Goal: Information Seeking & Learning: Check status

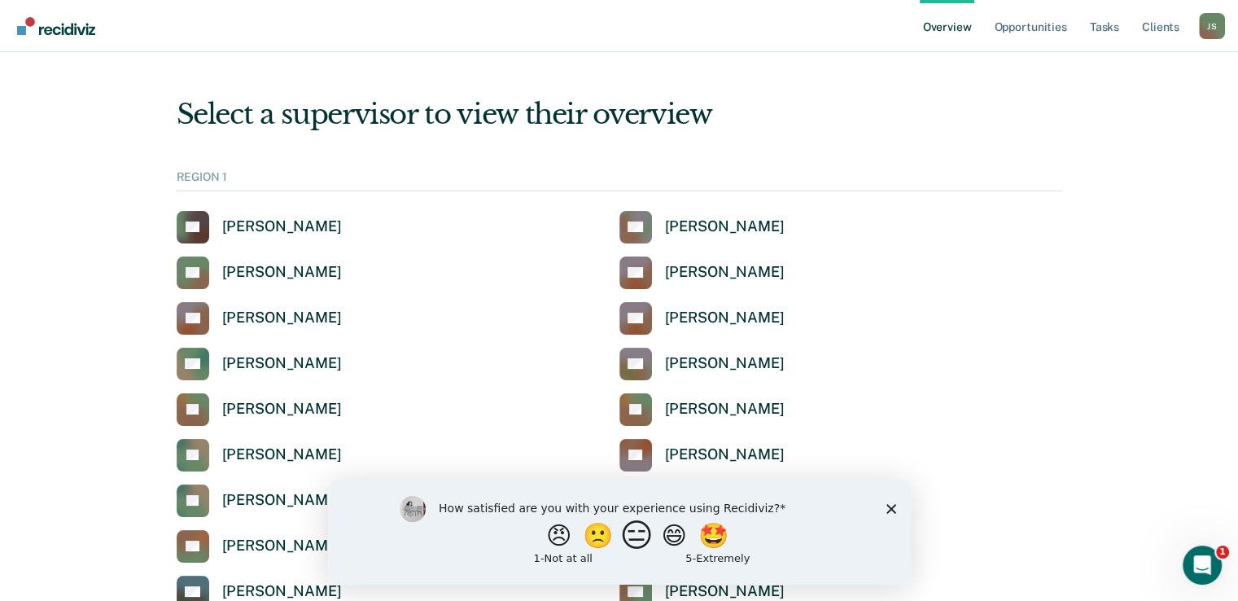
click at [640, 540] on button "😑" at bounding box center [638, 535] width 38 height 33
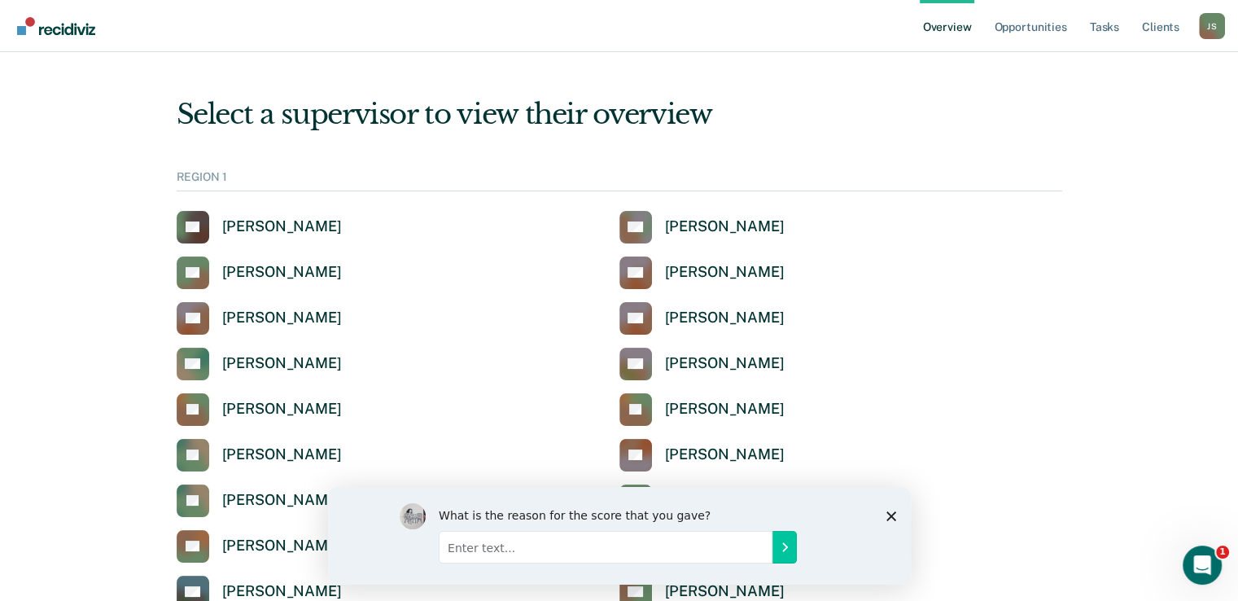
click at [615, 546] on input "Enter text..." at bounding box center [605, 546] width 334 height 33
click at [630, 554] on input "Still learning how to use it effectively. Experience will change as knowledge o…" at bounding box center [605, 546] width 334 height 33
type input "Still learning how to use it effectively. Experience will change as knowledge o…"
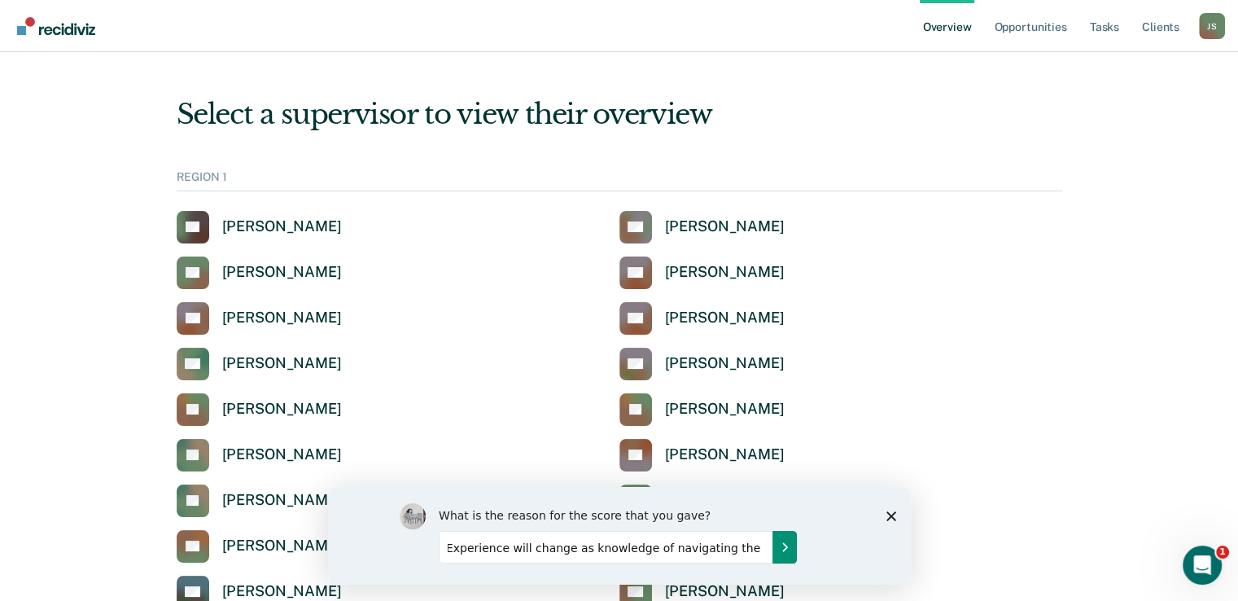
click at [790, 547] on icon "Submit your response" at bounding box center [783, 546] width 13 height 13
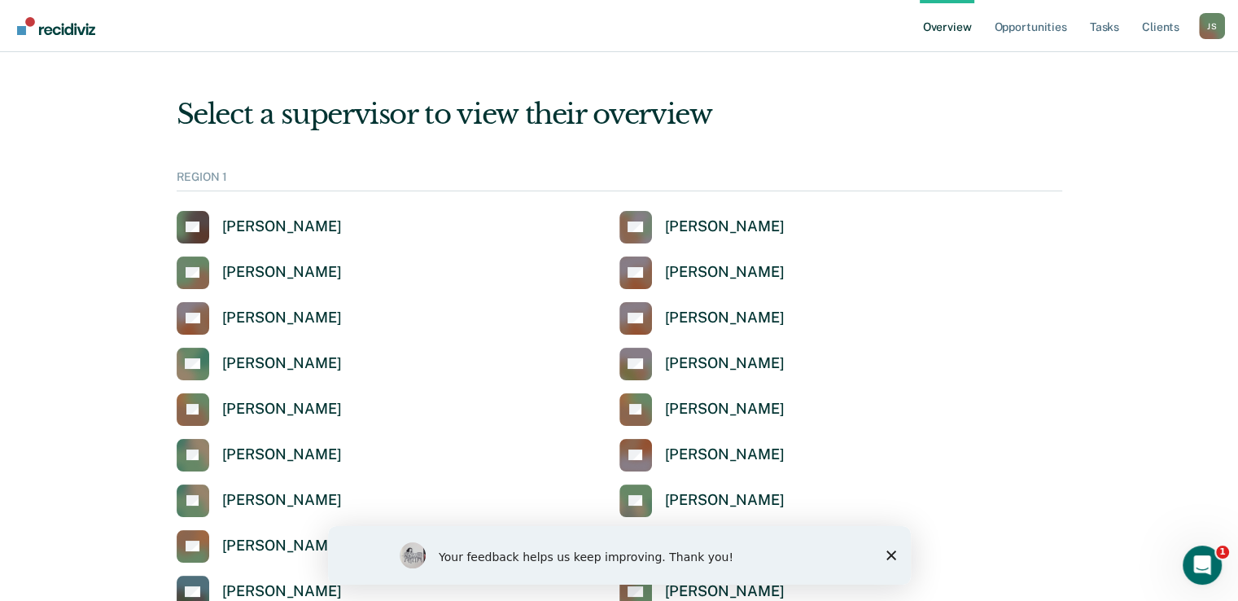
click at [893, 551] on icon "Close survey" at bounding box center [891, 555] width 10 height 10
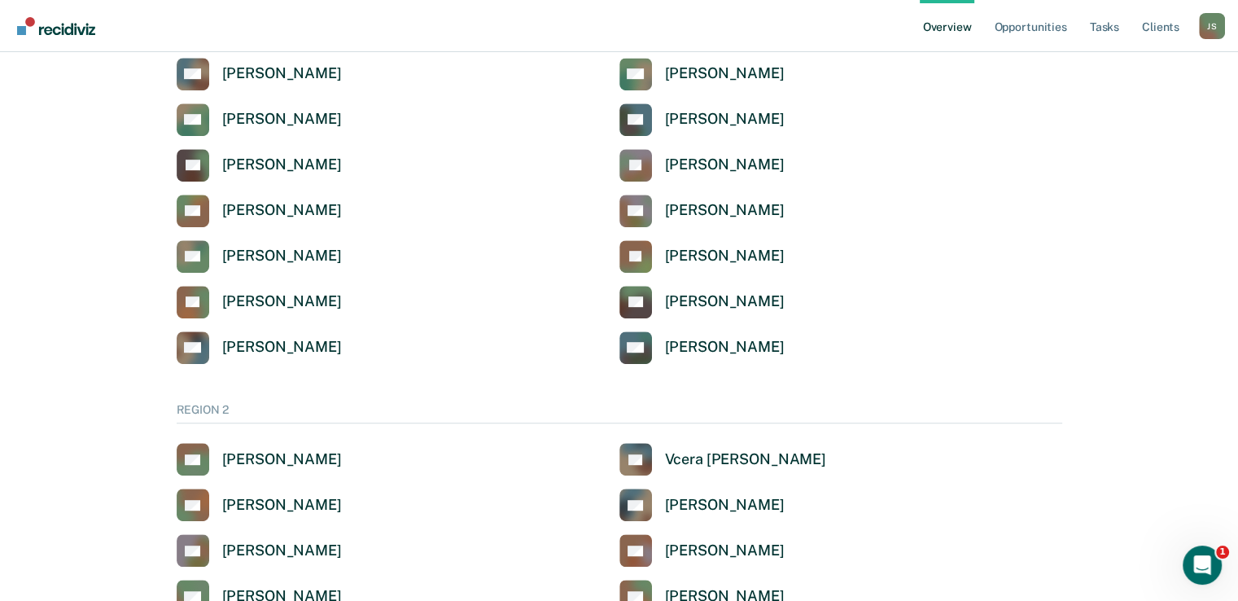
scroll to position [798, 0]
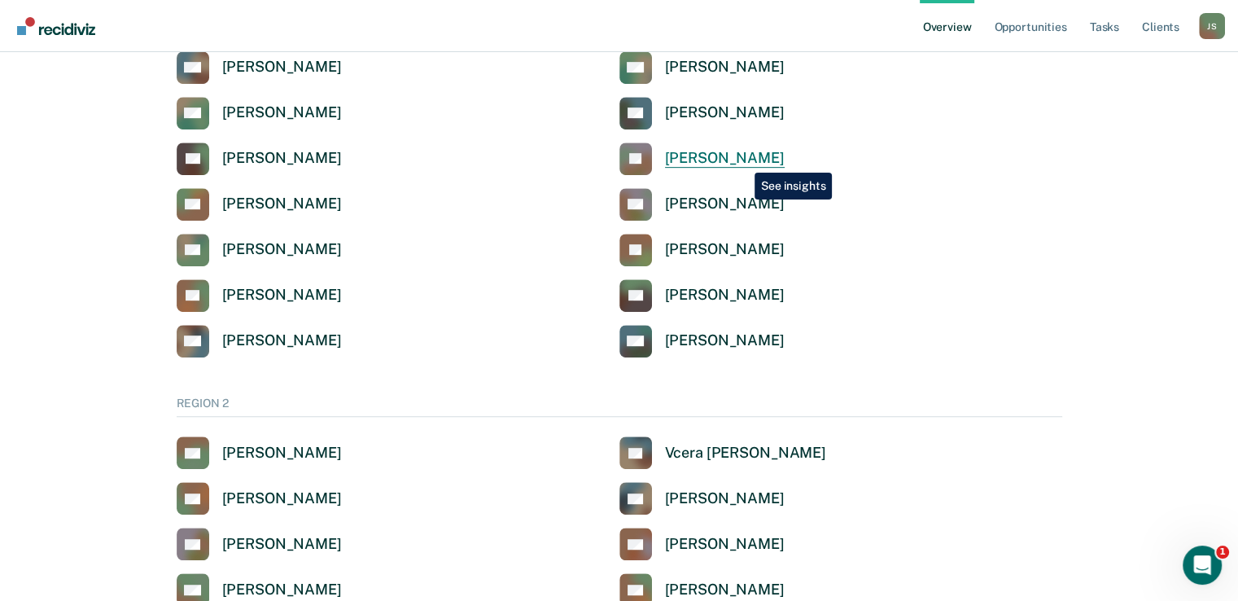
click at [742, 160] on div "[PERSON_NAME]" at bounding box center [725, 158] width 120 height 19
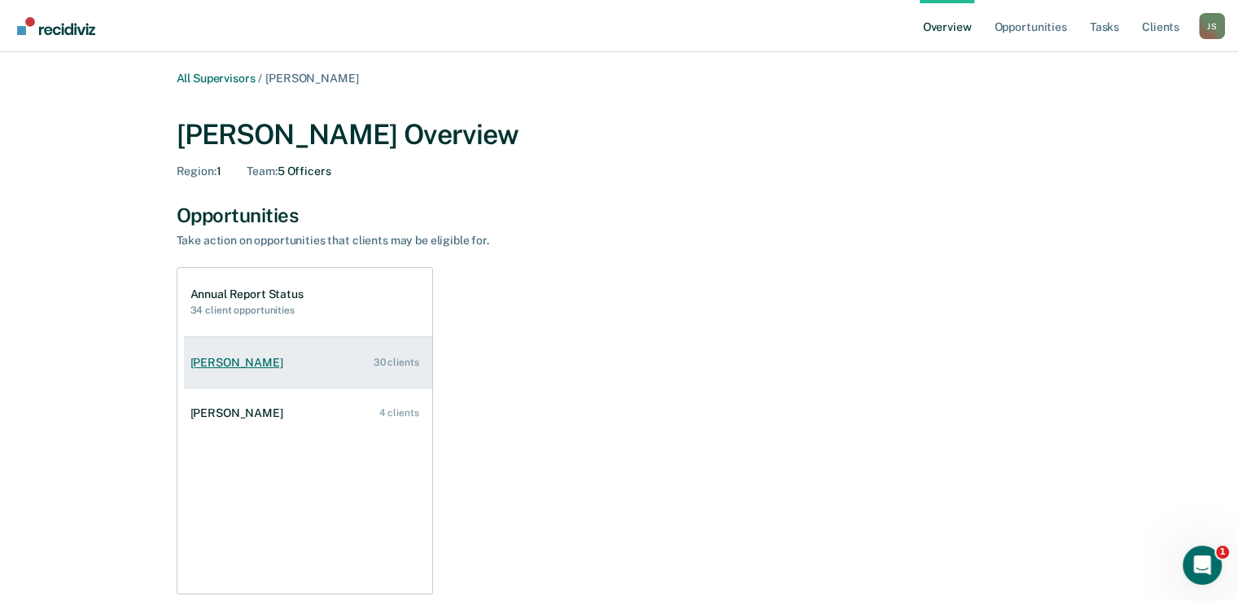
click at [366, 341] on link "[PERSON_NAME] 30 clients" at bounding box center [308, 362] width 248 height 46
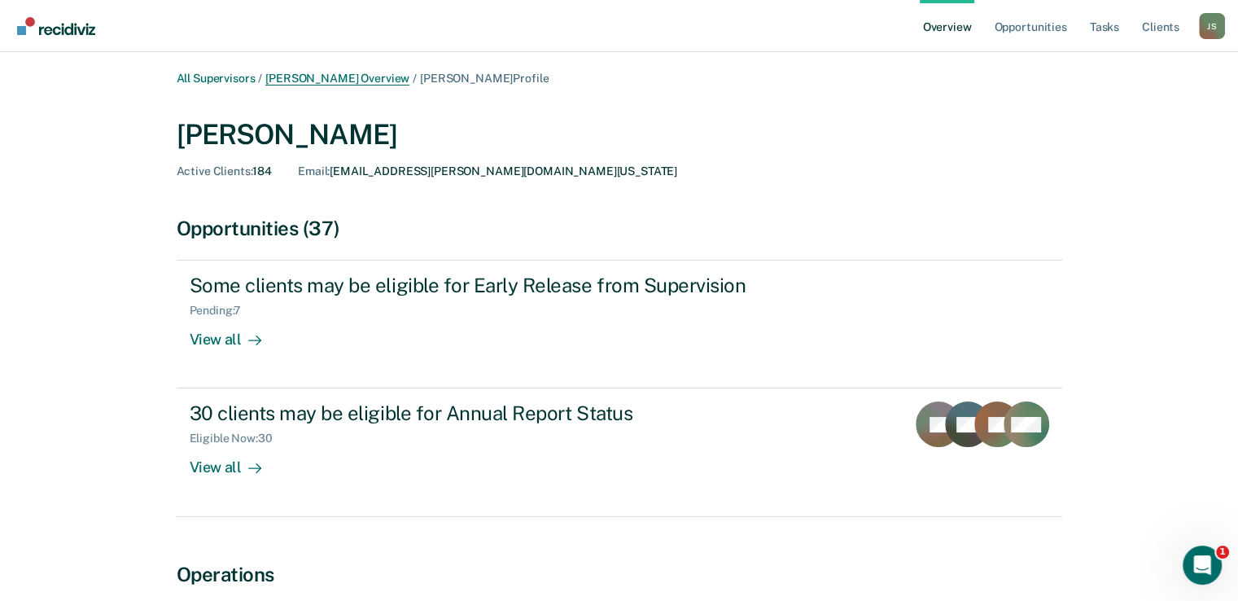
click at [392, 81] on link "[PERSON_NAME] Overview" at bounding box center [337, 79] width 144 height 14
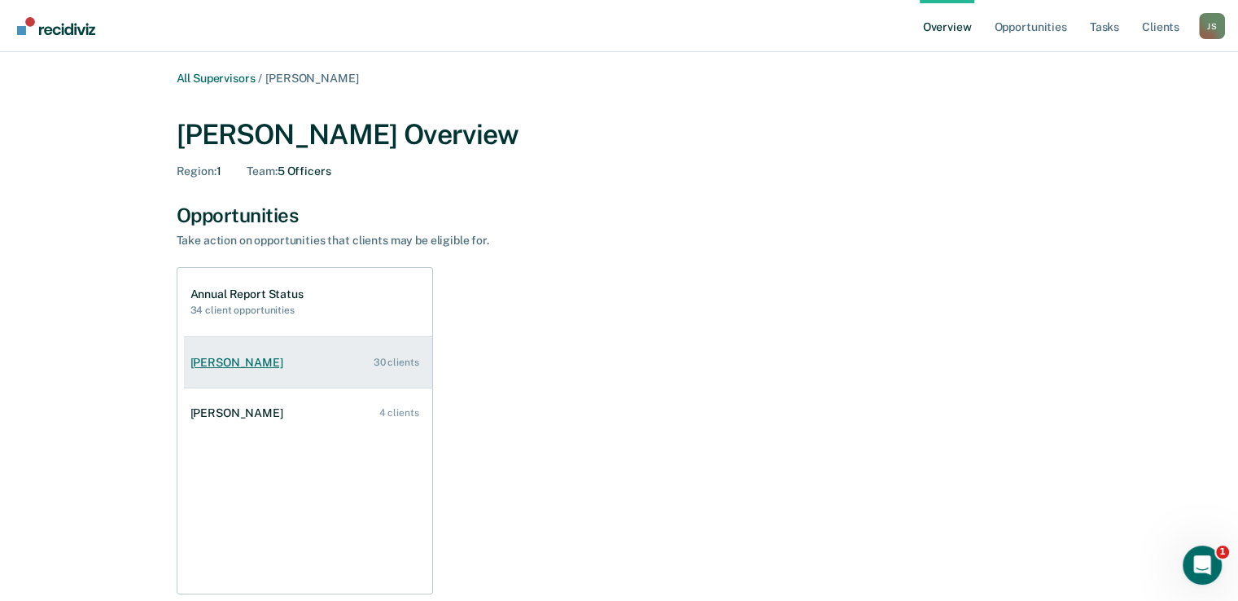
click at [303, 379] on link "[PERSON_NAME] 30 clients" at bounding box center [308, 362] width 248 height 46
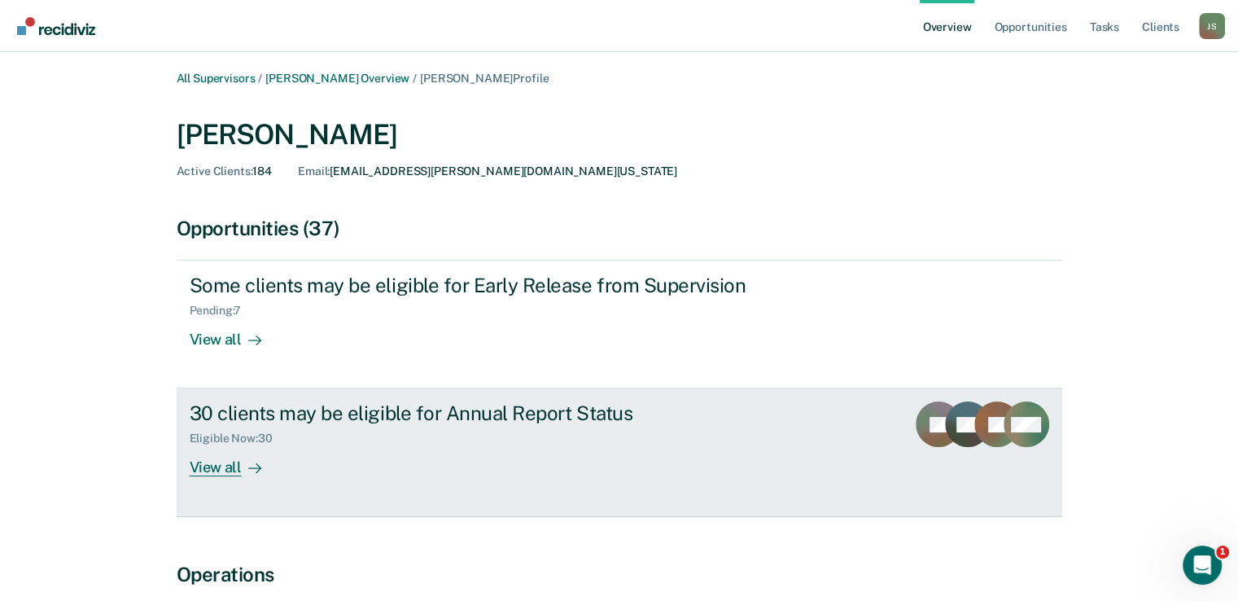
click at [681, 443] on div "Eligible Now : 30" at bounding box center [475, 435] width 571 height 20
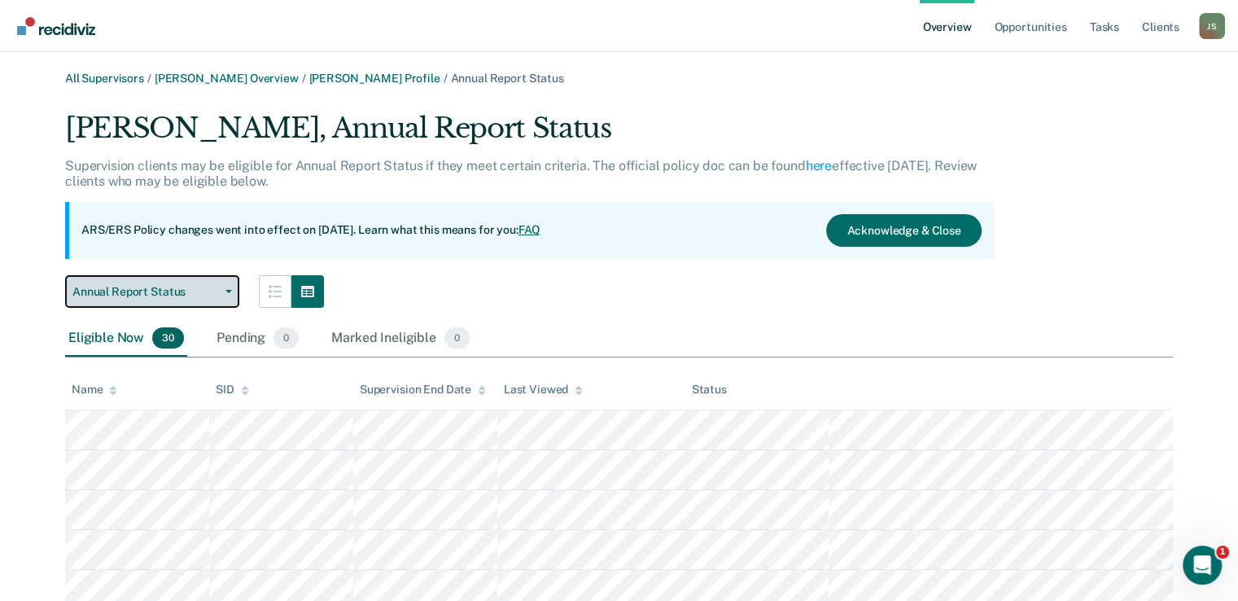
click at [225, 291] on icon "button" at bounding box center [228, 291] width 7 height 3
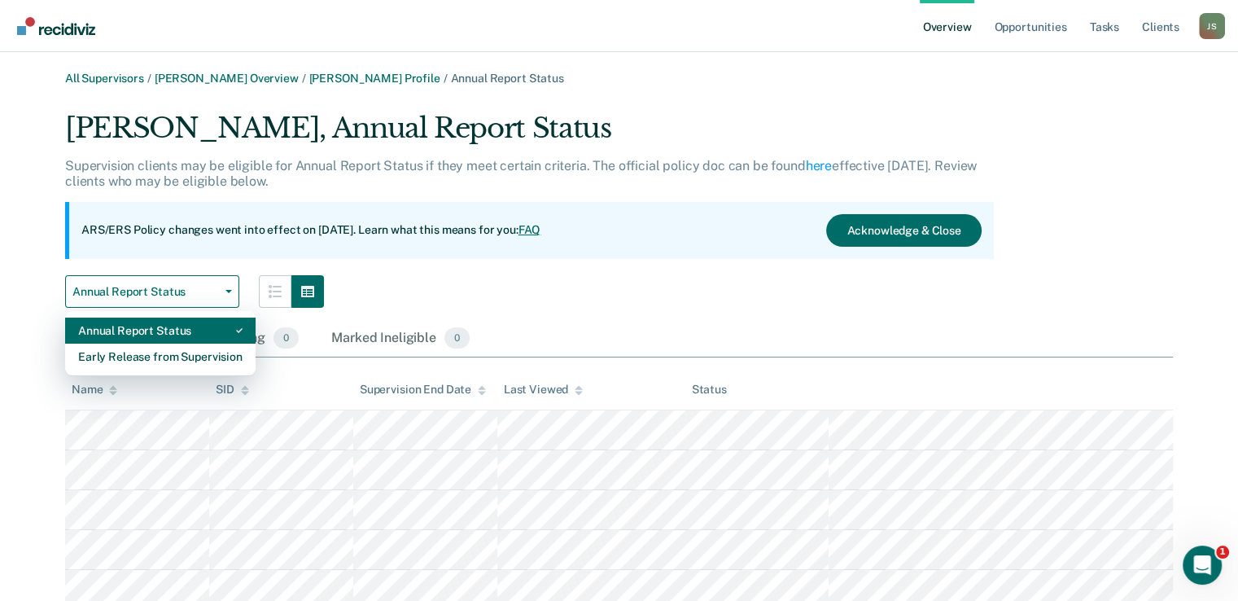
click at [199, 330] on div "Annual Report Status" at bounding box center [160, 330] width 164 height 26
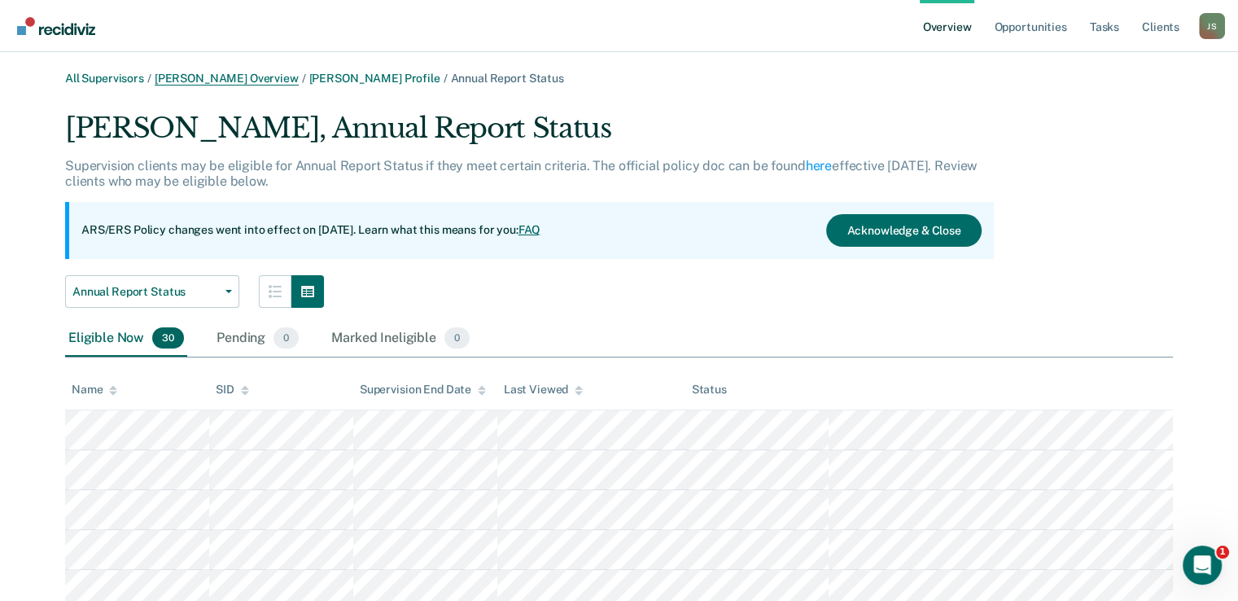
click at [217, 72] on link "[PERSON_NAME] Overview" at bounding box center [227, 79] width 144 height 14
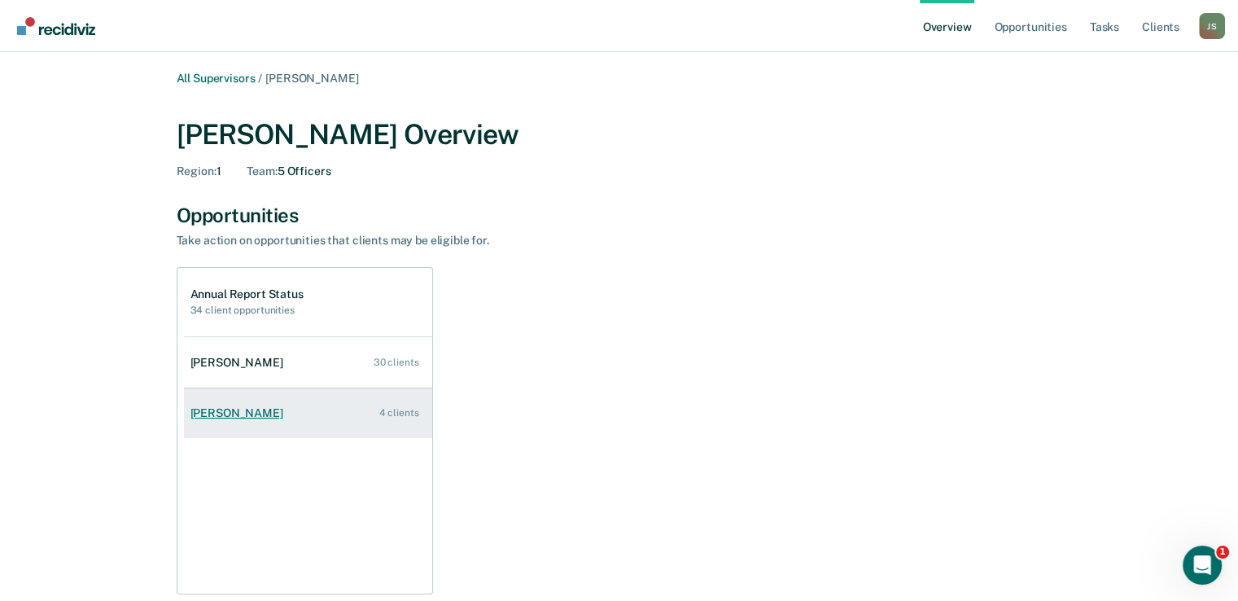
click at [321, 413] on link "[PERSON_NAME] 4 clients" at bounding box center [308, 413] width 248 height 46
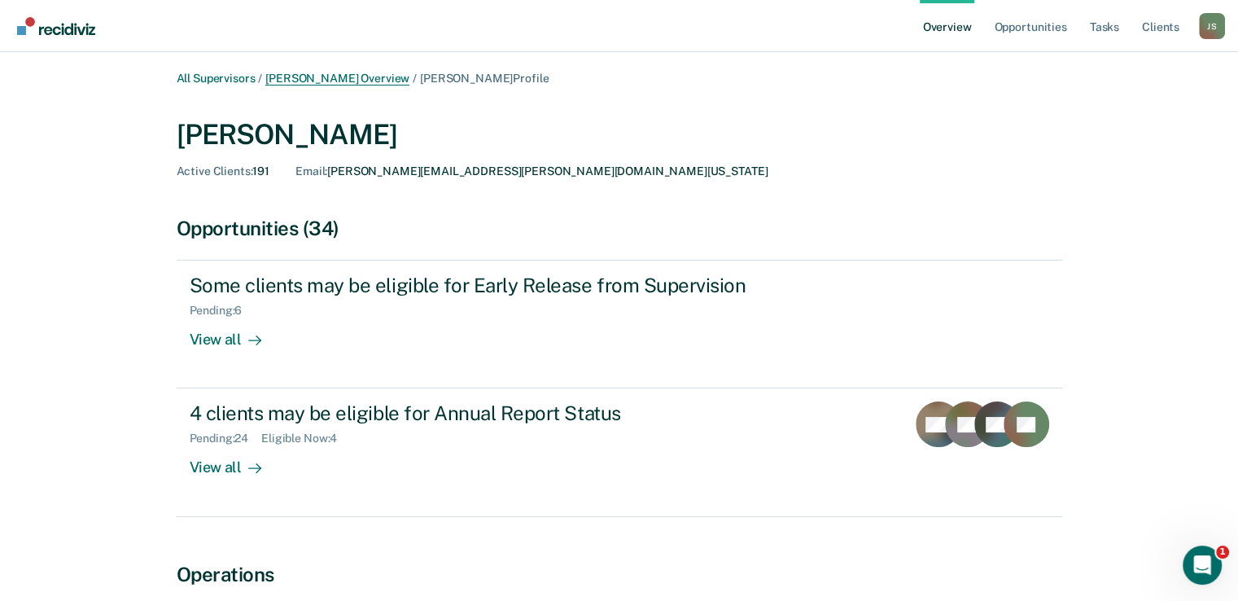
click at [342, 76] on link "[PERSON_NAME] Overview" at bounding box center [337, 79] width 144 height 14
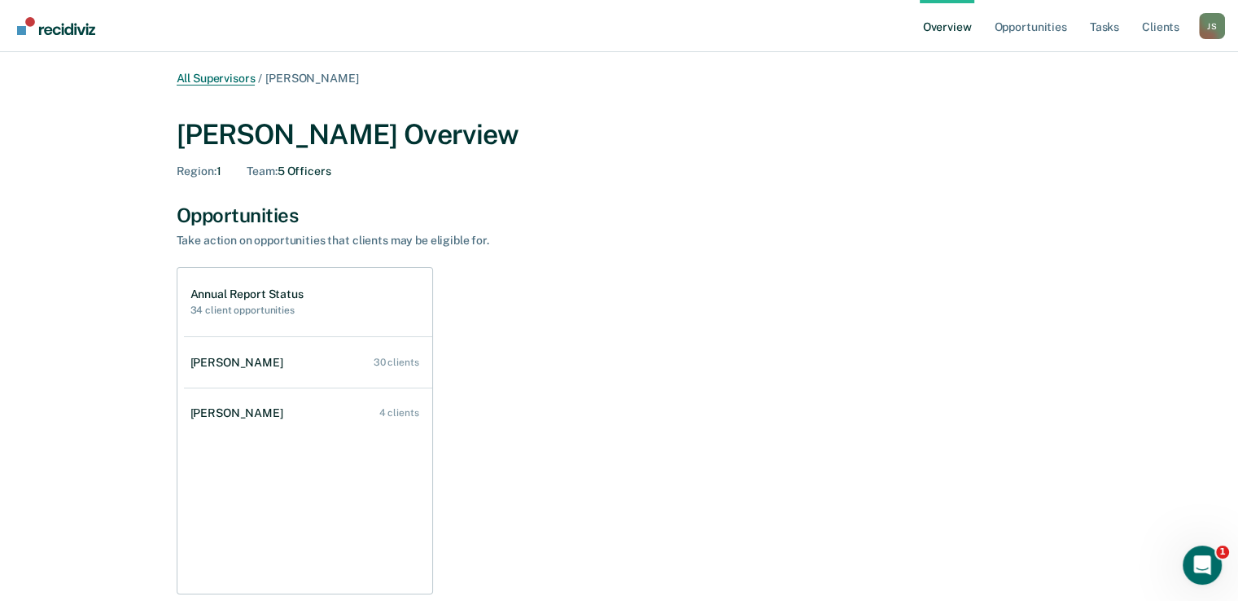
click at [201, 74] on link "All Supervisors" at bounding box center [216, 79] width 79 height 14
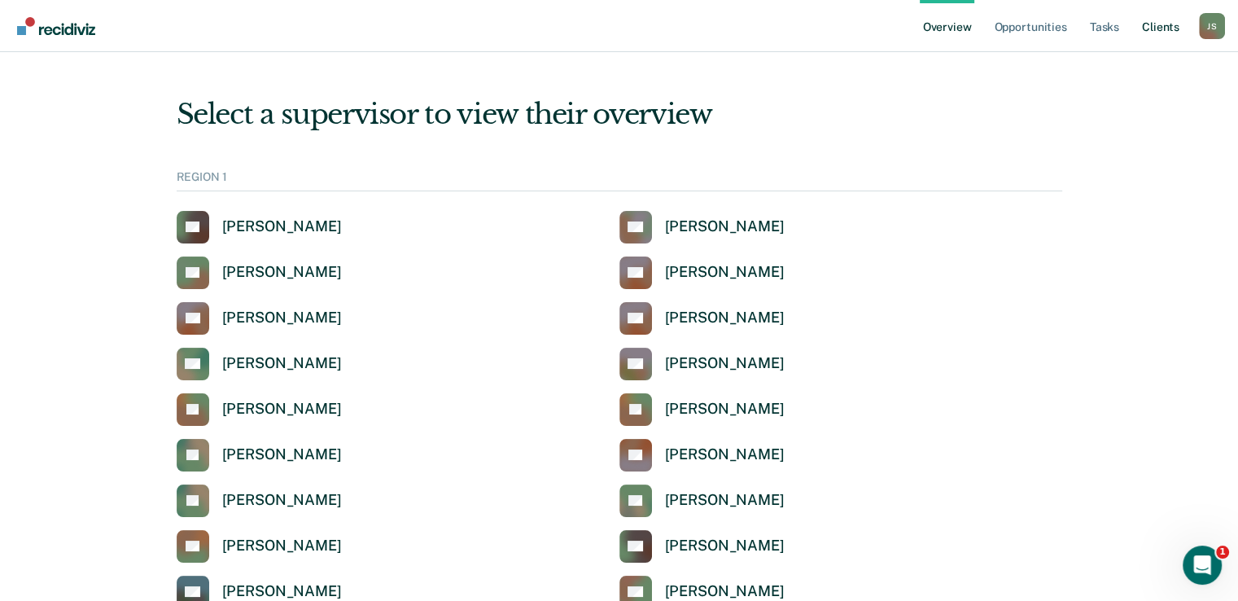
click at [1166, 24] on link "Client s" at bounding box center [1161, 26] width 44 height 52
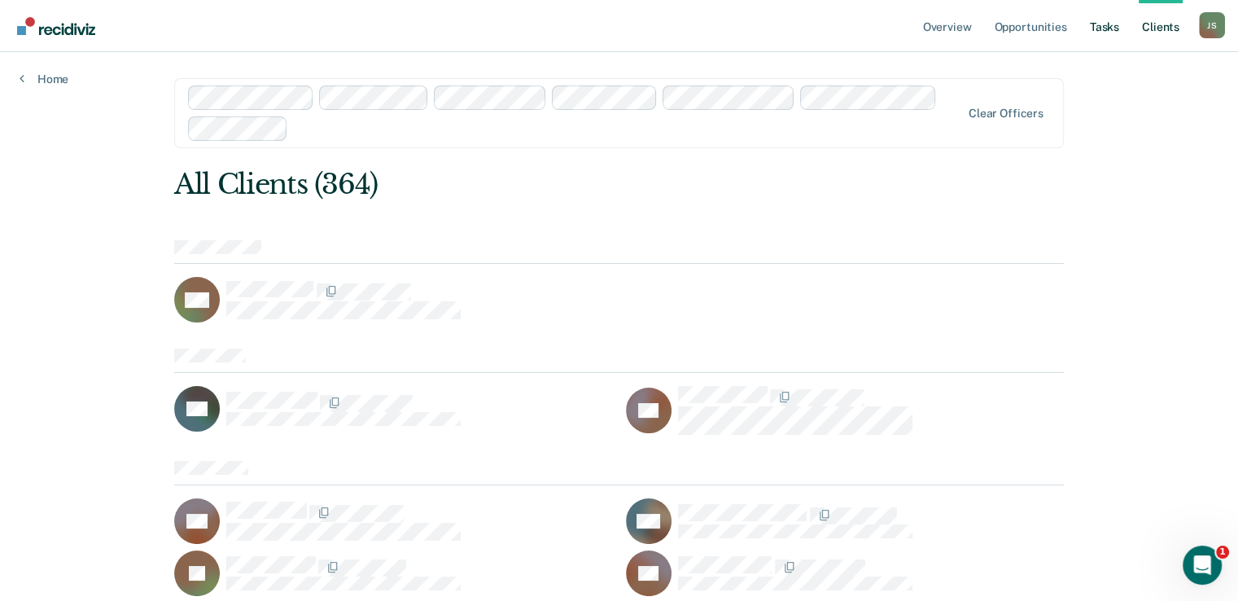
click at [1096, 26] on link "Tasks" at bounding box center [1105, 26] width 36 height 52
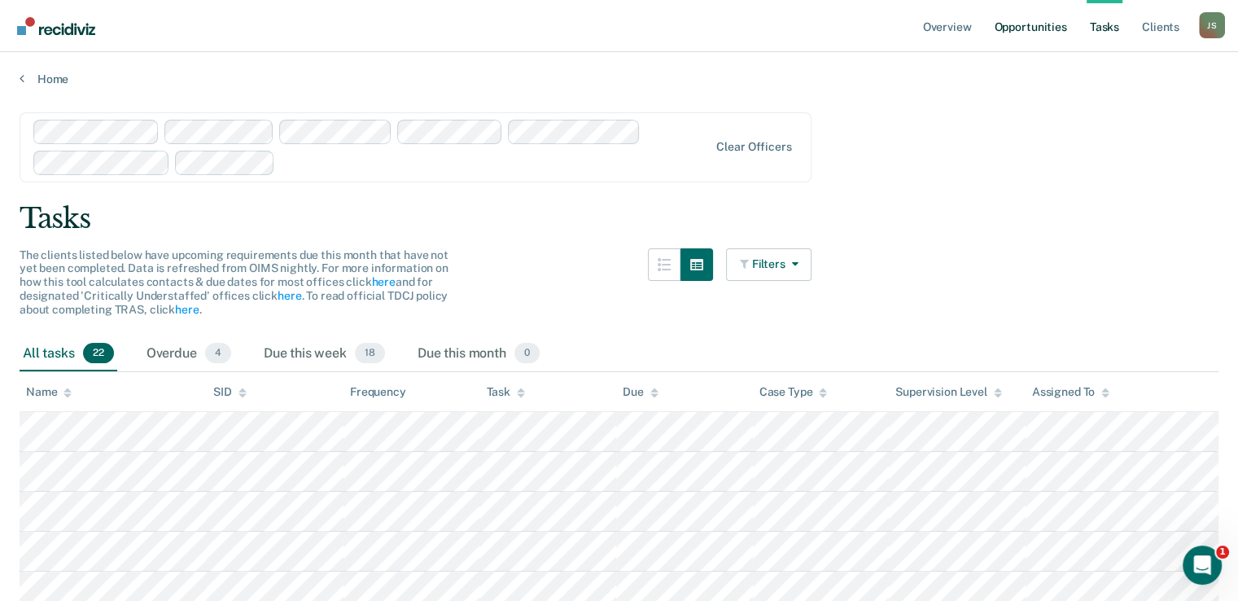
click at [1016, 24] on link "Opportunities" at bounding box center [1030, 26] width 79 height 52
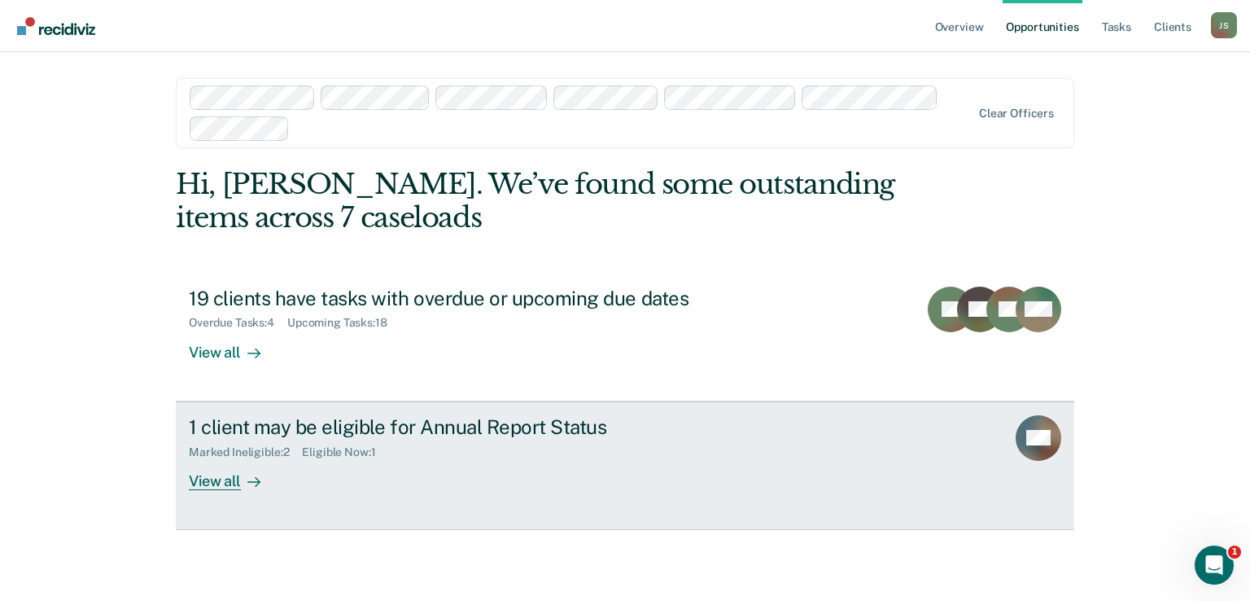
click at [599, 508] on link "1 client may be eligible for Annual Report Status Marked Ineligible : 2 Eligibl…" at bounding box center [625, 465] width 899 height 129
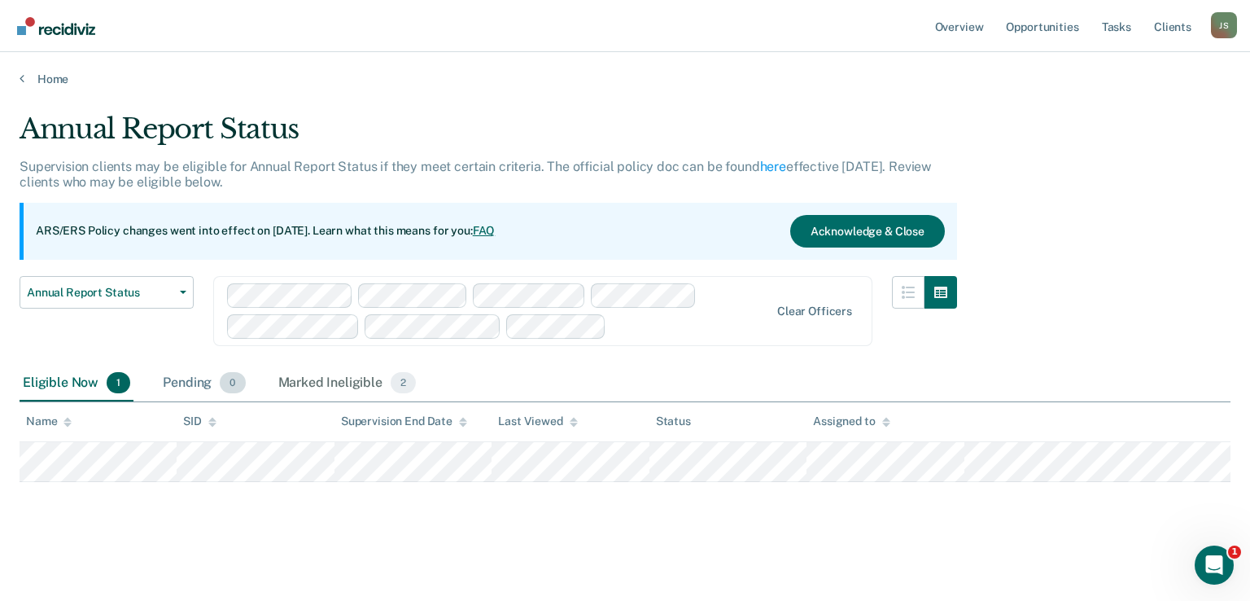
click at [181, 380] on div "Pending 0" at bounding box center [204, 383] width 89 height 36
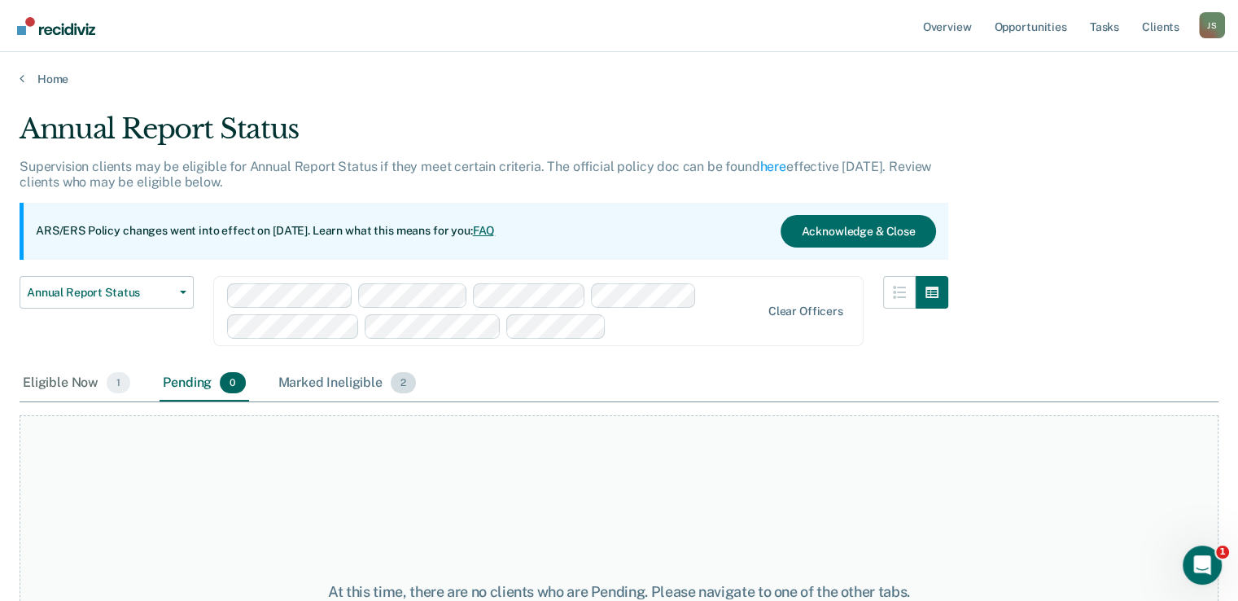
click at [328, 379] on div "Marked Ineligible 2" at bounding box center [347, 383] width 145 height 36
